Goal: Task Accomplishment & Management: Manage account settings

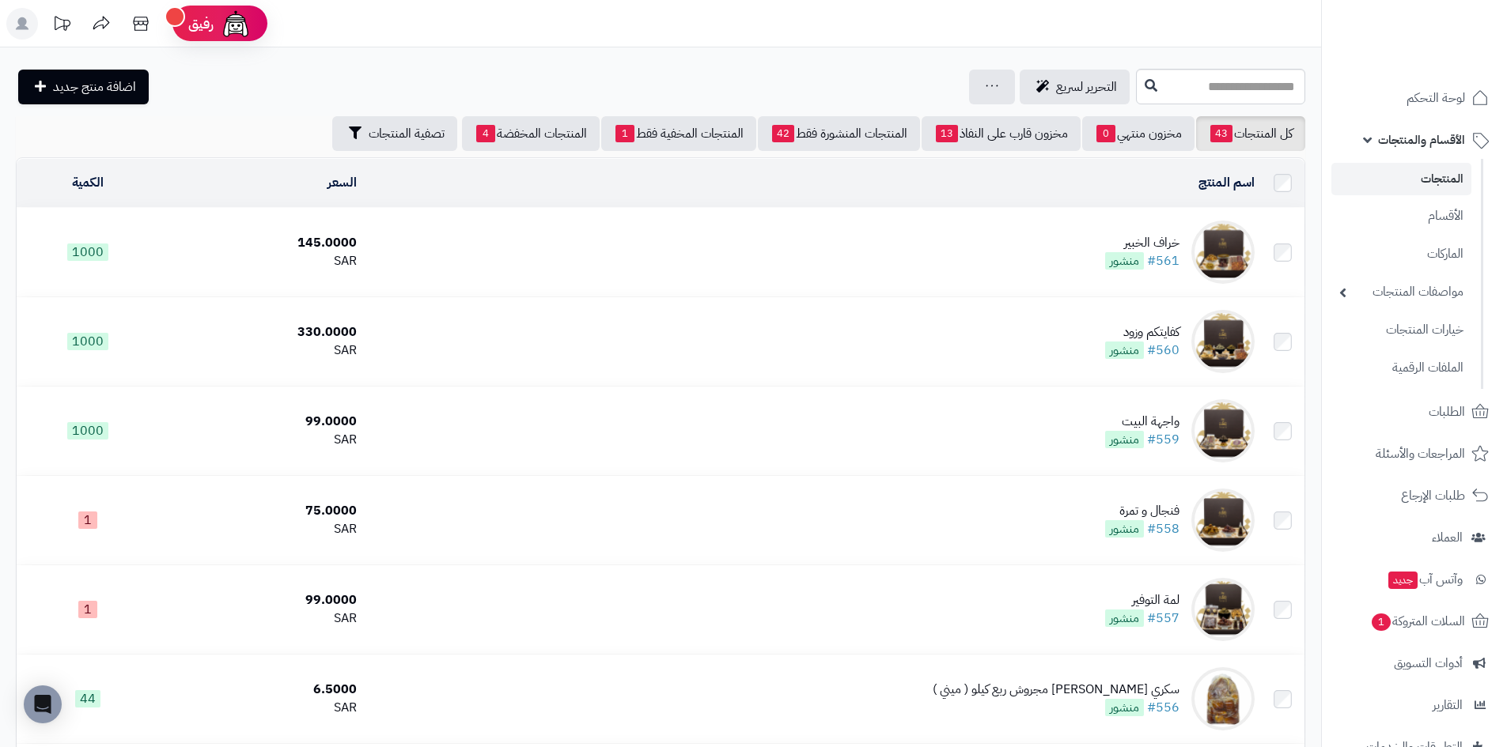
click at [1235, 255] on img at bounding box center [1222, 252] width 63 height 63
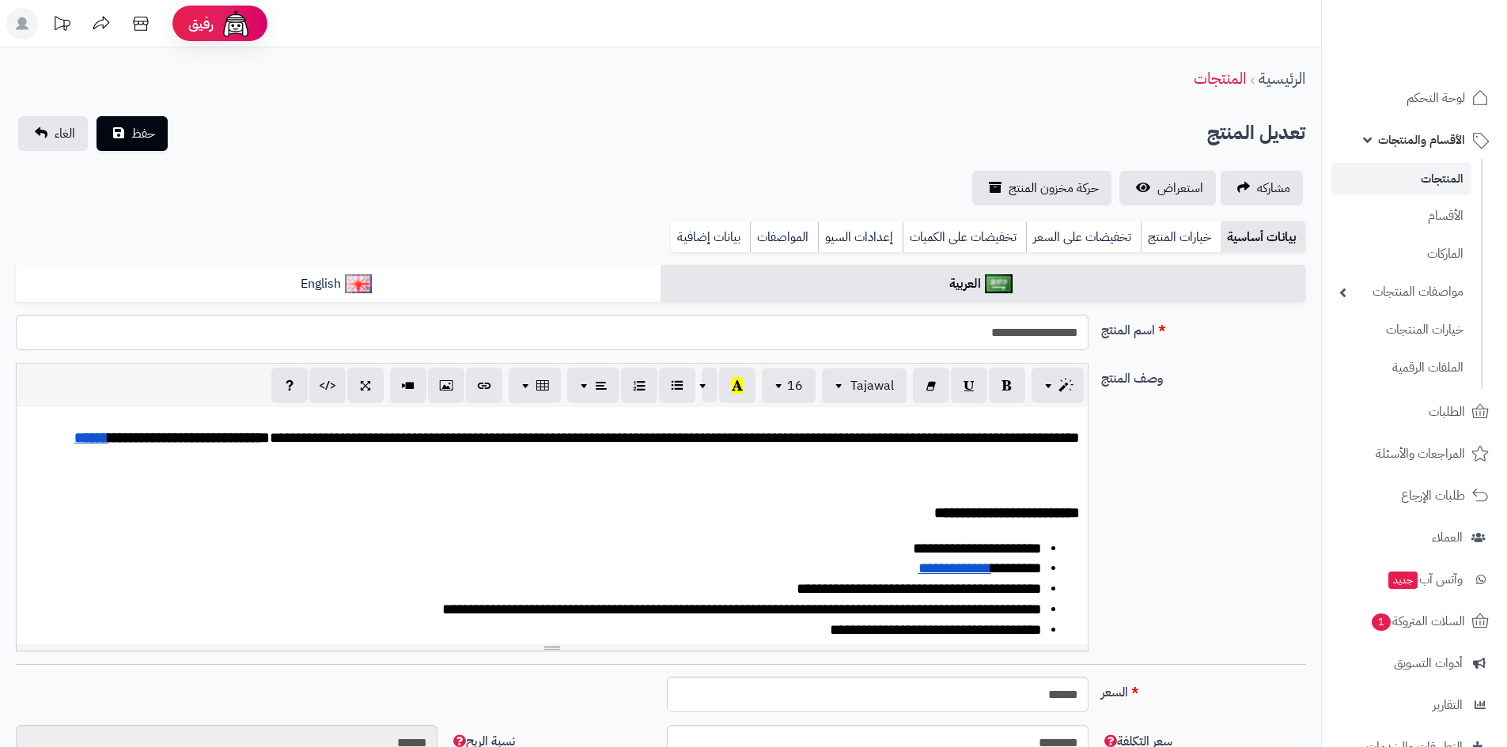
scroll to position [879, 0]
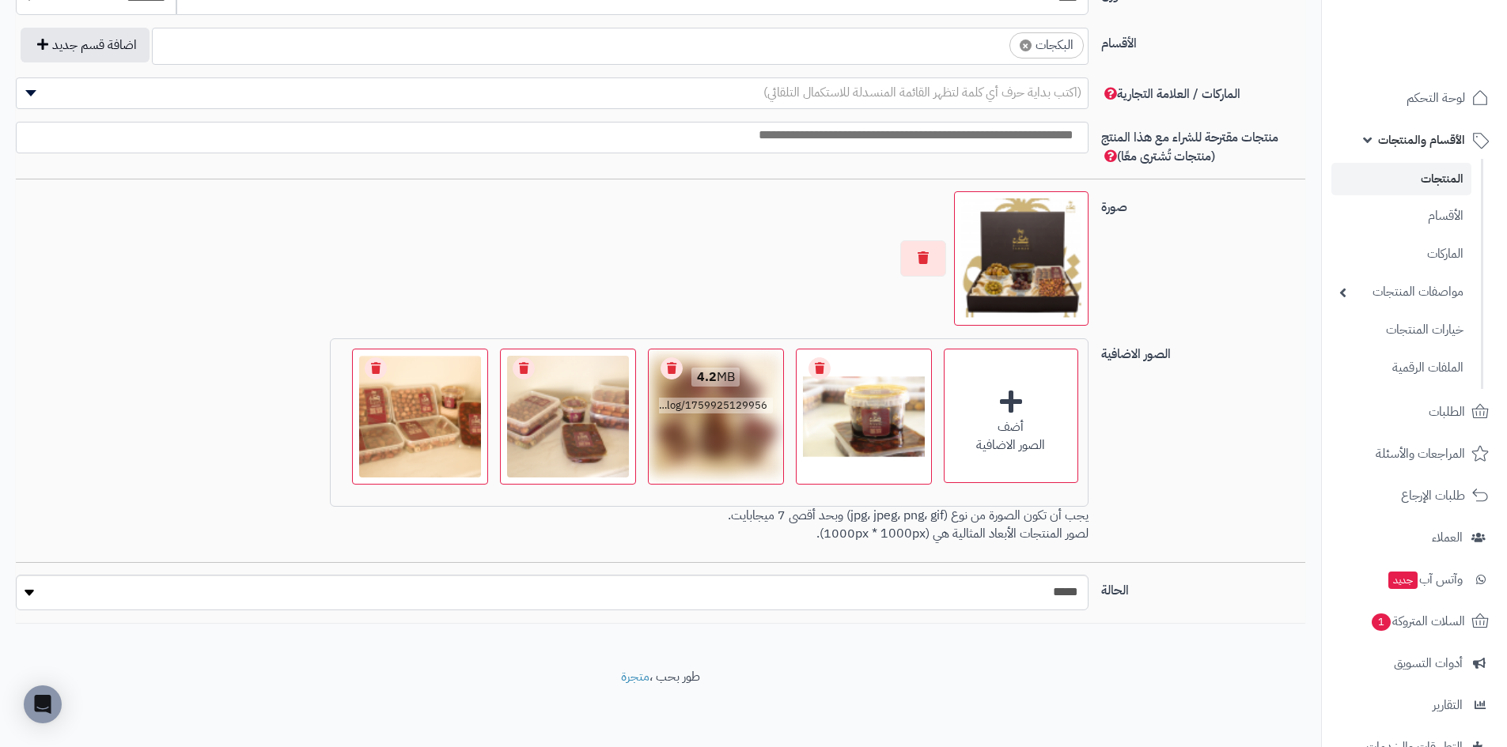
click at [718, 437] on img at bounding box center [716, 417] width 128 height 128
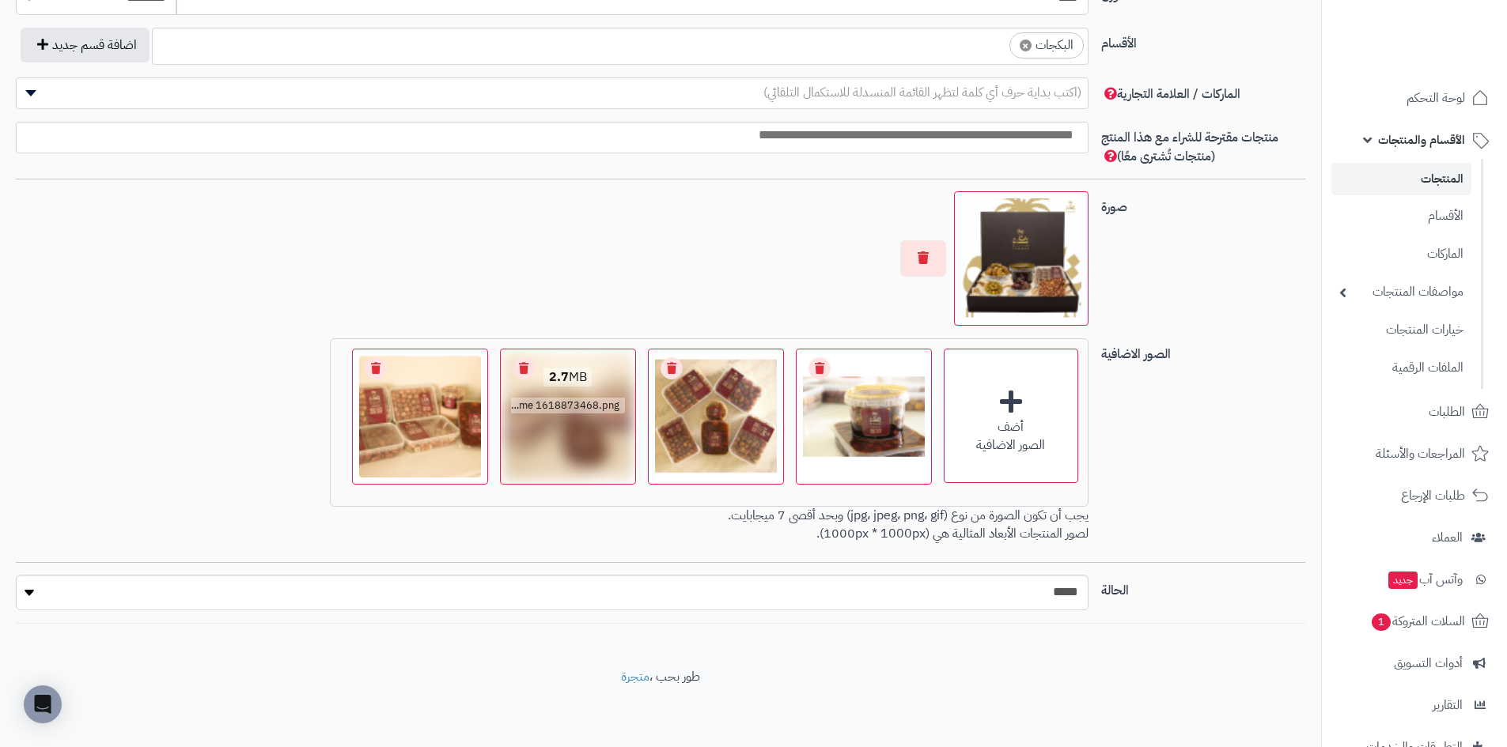
click at [601, 452] on img at bounding box center [568, 417] width 128 height 128
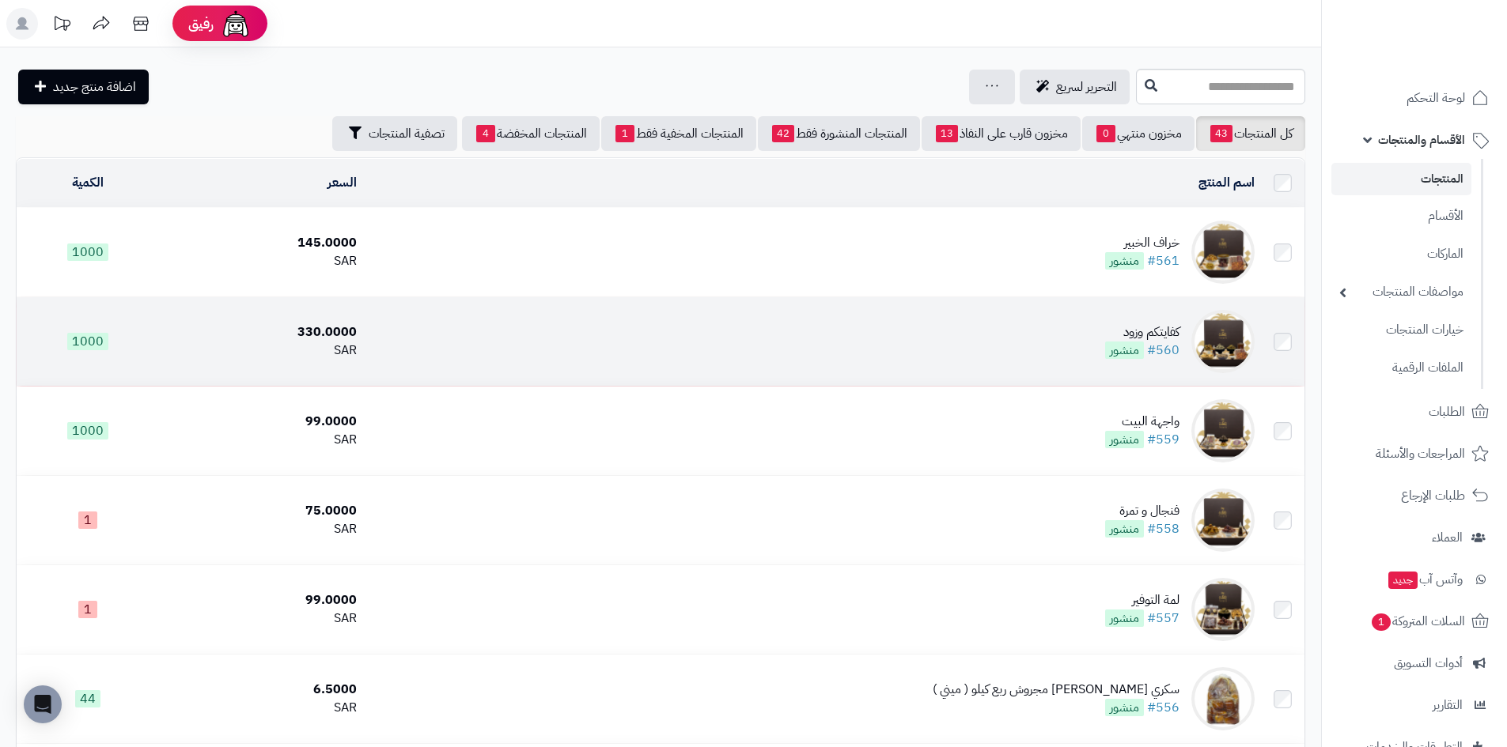
click at [1242, 340] on img at bounding box center [1222, 341] width 63 height 63
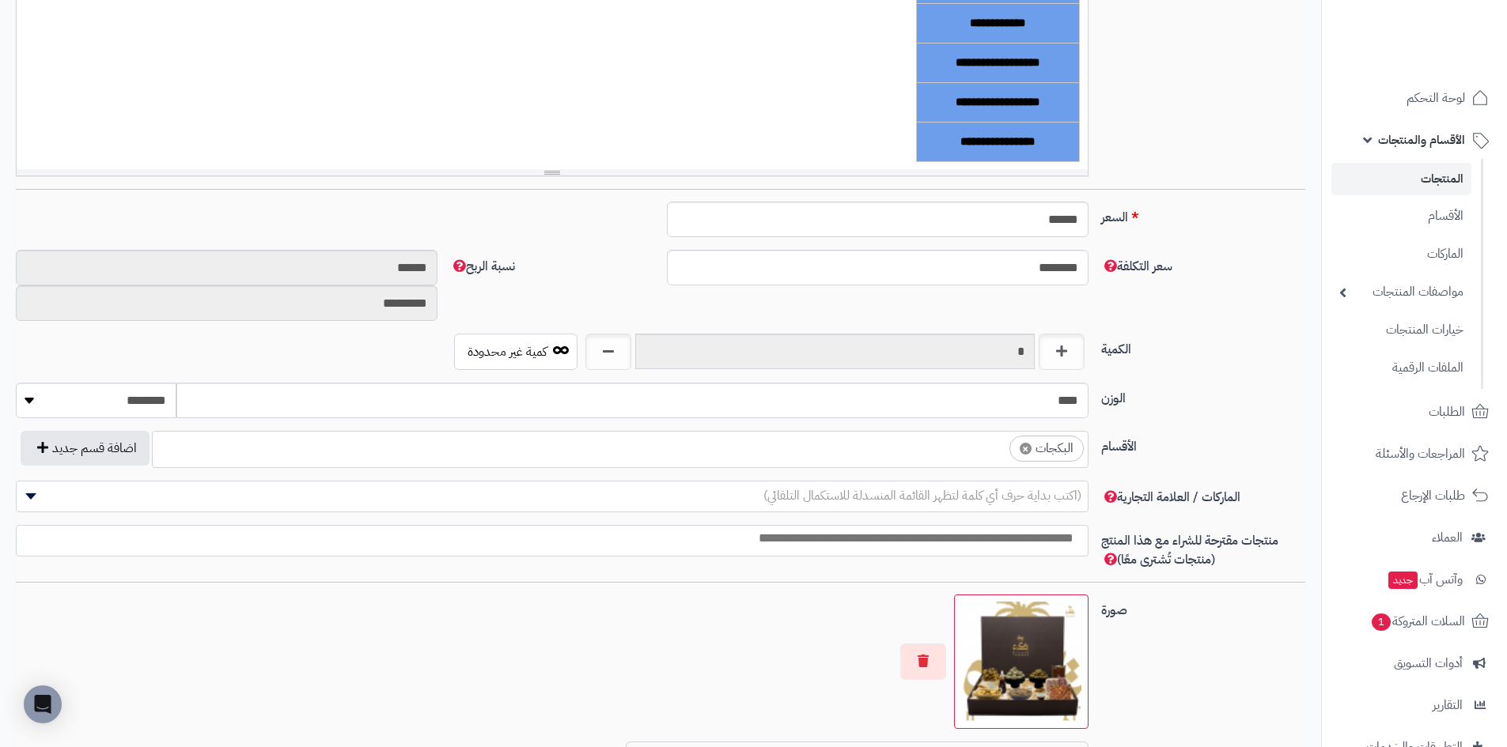
scroll to position [879, 0]
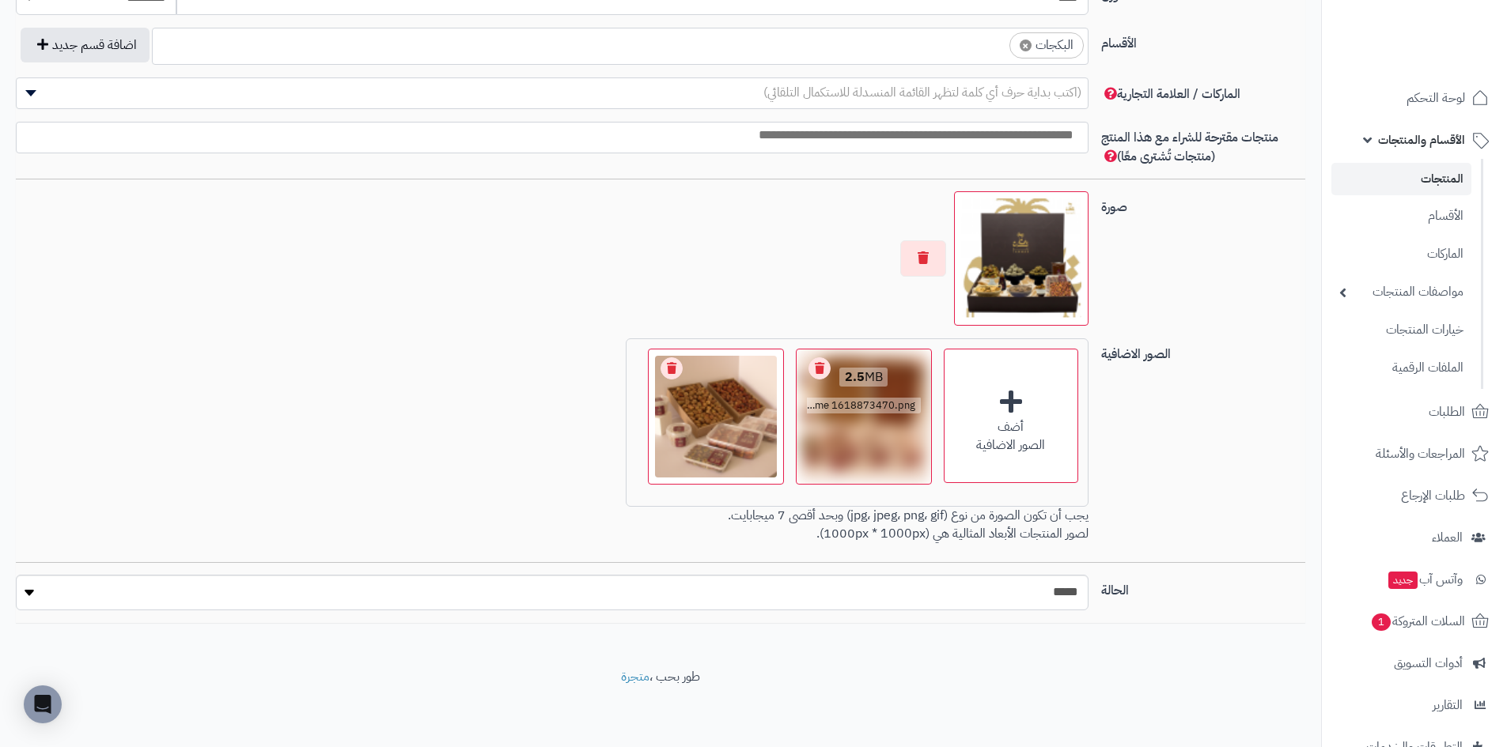
click at [892, 431] on div "2.5 MB catalog/1760181716552-Frame 1618873470.png" at bounding box center [863, 392] width 134 height 85
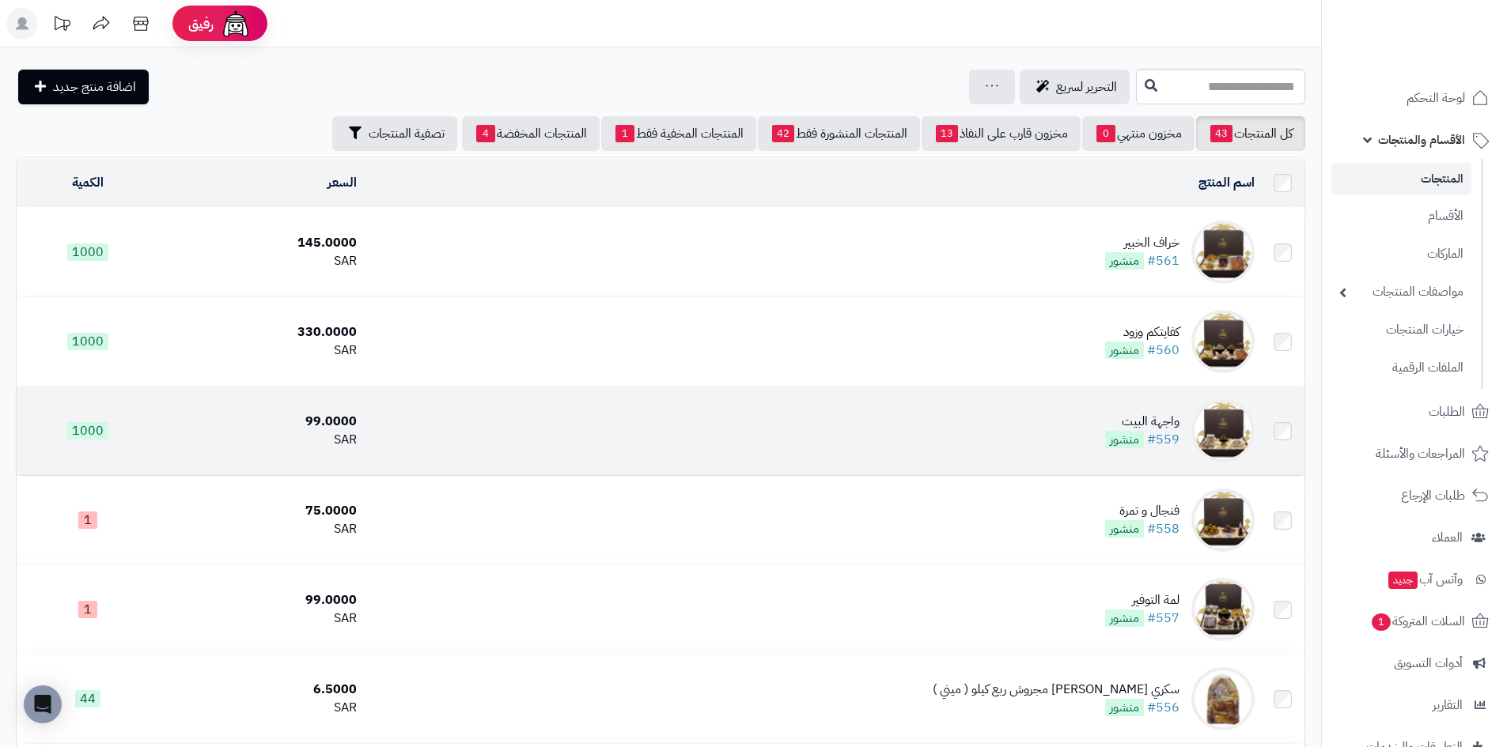
click at [1223, 437] on img at bounding box center [1222, 430] width 63 height 63
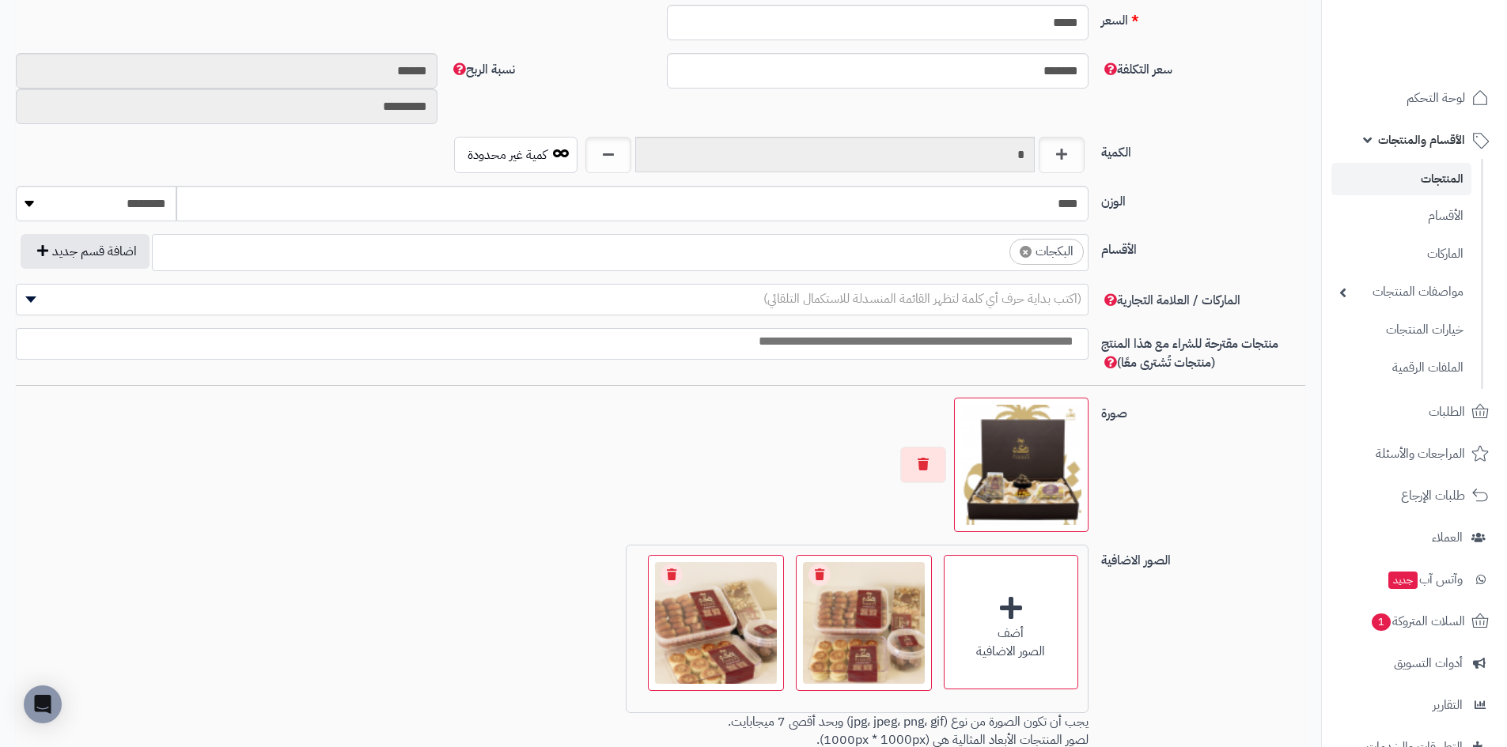
scroll to position [791, 0]
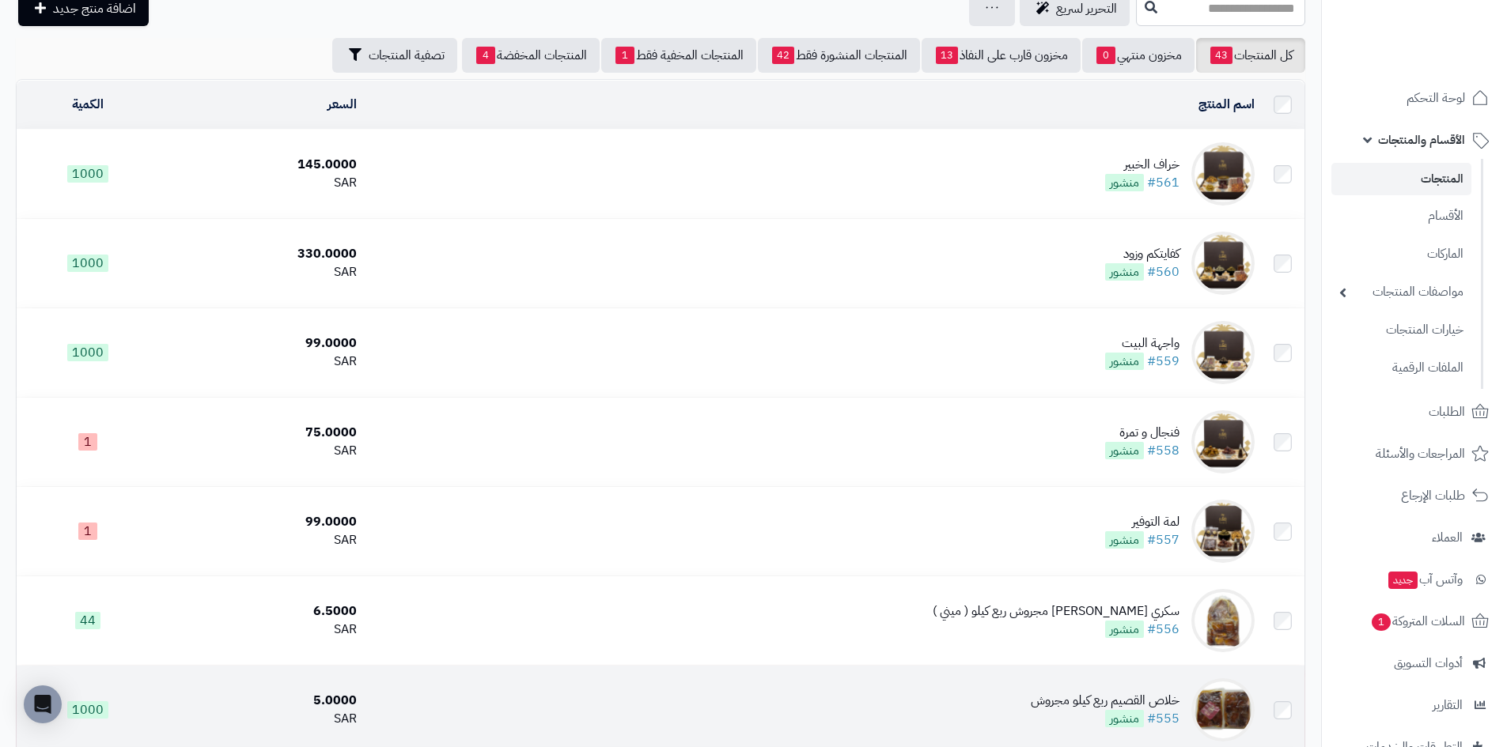
scroll to position [237, 0]
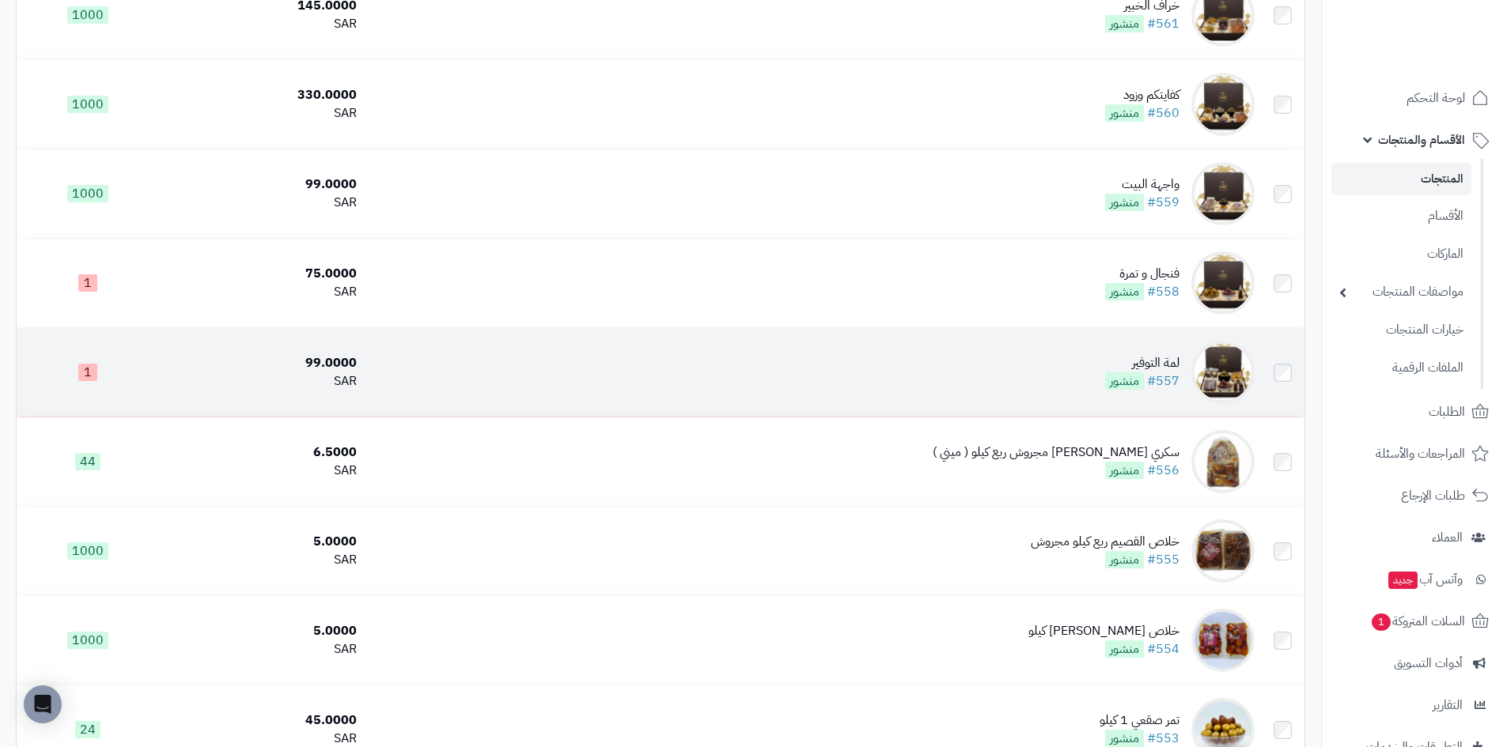
click at [1221, 374] on img at bounding box center [1222, 372] width 63 height 63
